Goal: Information Seeking & Learning: Learn about a topic

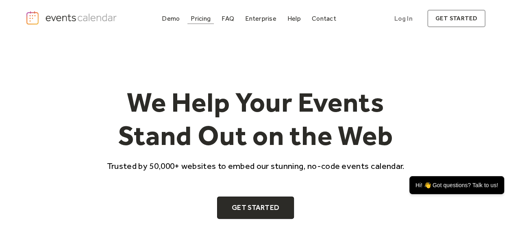
click at [209, 17] on div "Pricing" at bounding box center [201, 18] width 20 height 4
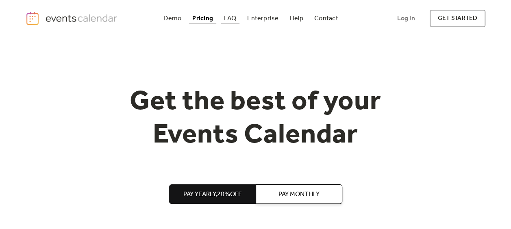
click at [232, 20] on div "FAQ" at bounding box center [230, 18] width 12 height 4
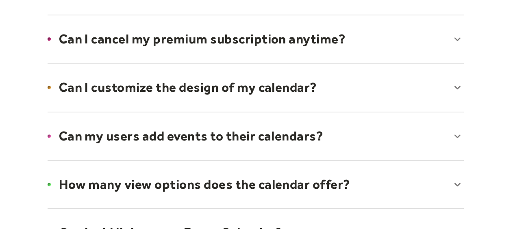
scroll to position [528, 0]
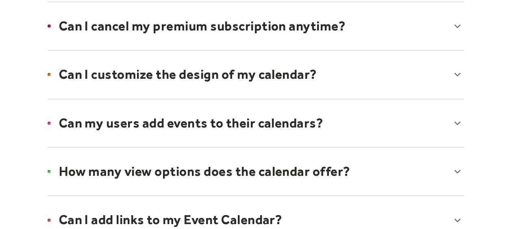
click at [461, 24] on div at bounding box center [255, 26] width 432 height 50
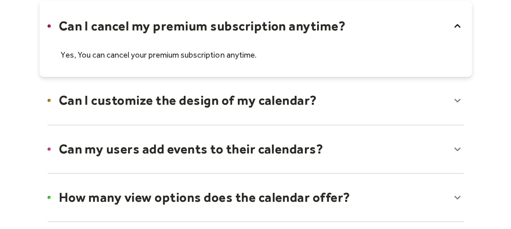
click at [461, 24] on icon at bounding box center [457, 25] width 13 height 13
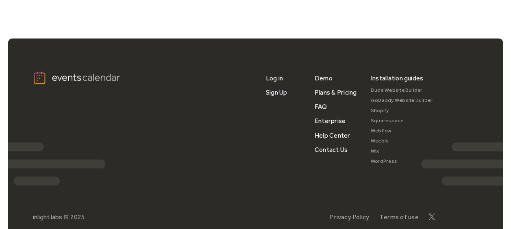
scroll to position [1137, 0]
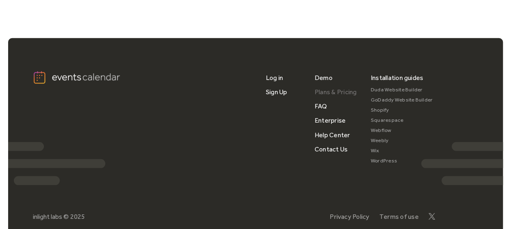
click at [349, 89] on link "Plans & Pricing" at bounding box center [335, 92] width 42 height 14
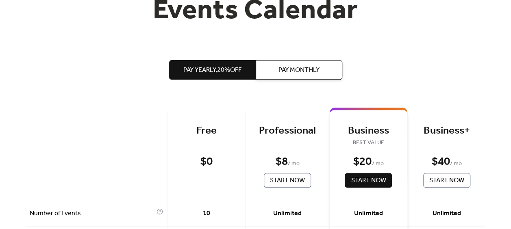
scroll to position [122, 0]
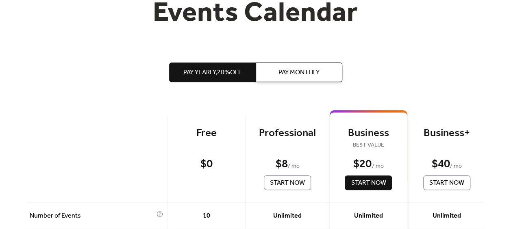
click at [329, 79] on button "Pay Monthly" at bounding box center [299, 72] width 87 height 19
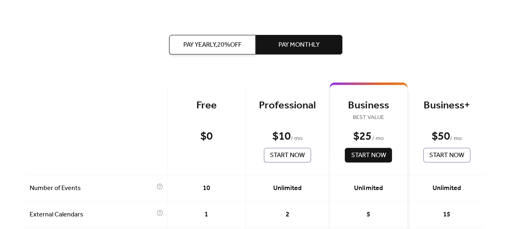
scroll to position [162, 0]
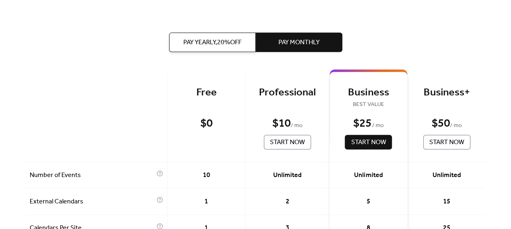
click at [226, 43] on span "Pay Yearly, 20% off" at bounding box center [212, 43] width 58 height 10
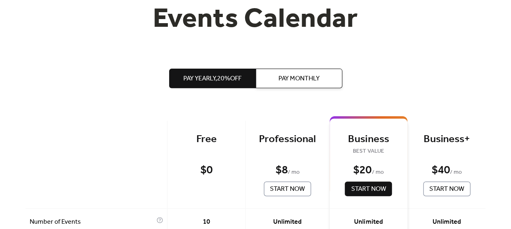
scroll to position [0, 0]
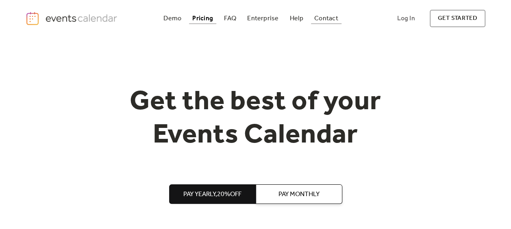
click at [322, 19] on div "Contact" at bounding box center [326, 18] width 24 height 4
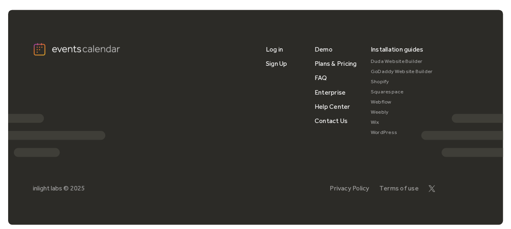
scroll to position [568, 0]
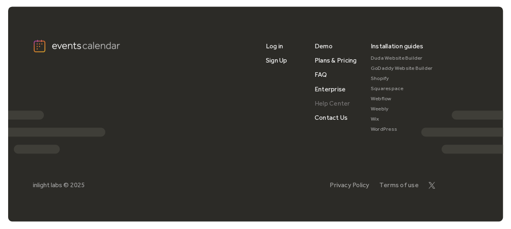
click at [327, 101] on link "Help Center" at bounding box center [332, 103] width 36 height 14
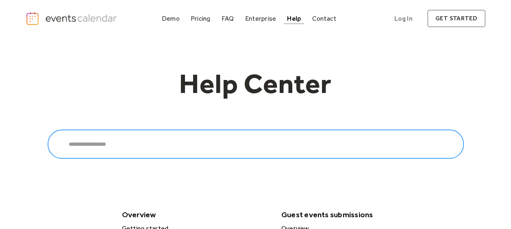
click at [182, 146] on input "Search" at bounding box center [256, 144] width 416 height 29
type input "*"
type input "*******"
click input "******" at bounding box center [0, 0] width 0 height 0
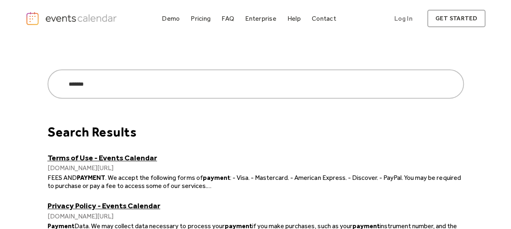
scroll to position [41, 0]
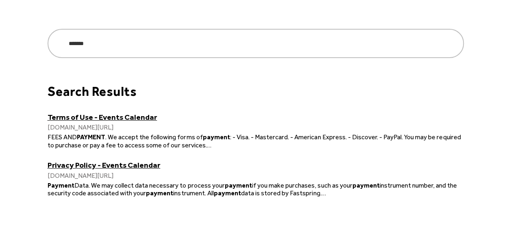
click at [121, 116] on link "Terms of Use - Events Calendar" at bounding box center [256, 117] width 416 height 9
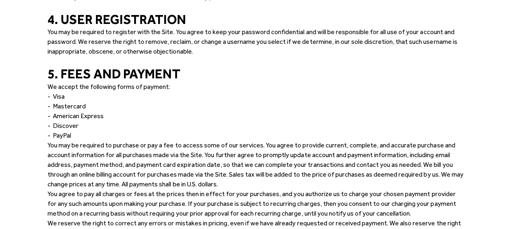
scroll to position [894, 0]
